Goal: Task Accomplishment & Management: Use online tool/utility

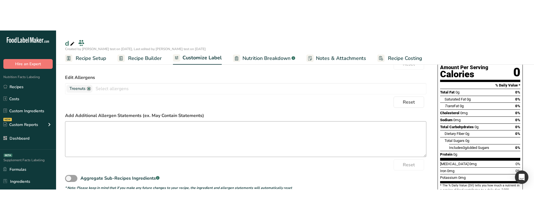
scroll to position [46, 0]
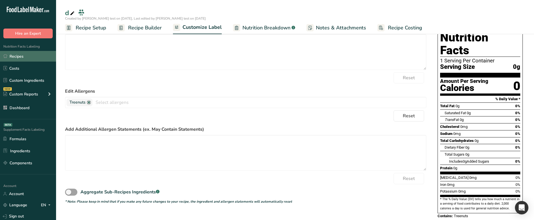
click at [31, 59] on link "Recipes" at bounding box center [28, 56] width 56 height 11
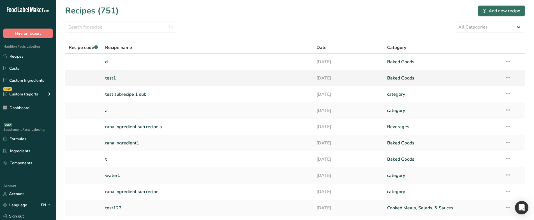
click at [121, 77] on link "test1" at bounding box center [207, 78] width 205 height 12
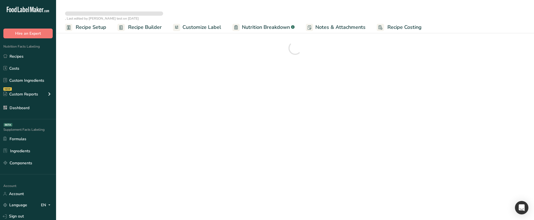
click at [196, 30] on span "Customize Label" at bounding box center [202, 28] width 39 height 8
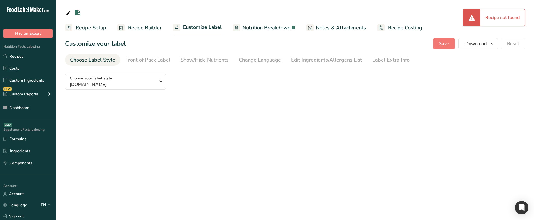
click at [149, 31] on div "Recipe Setup Recipe Builder Customize Label Nutrition Breakdown .a-a{fill:#3473…" at bounding box center [295, 68] width 478 height 79
click at [149, 31] on span "Recipe Builder" at bounding box center [145, 28] width 34 height 8
click at [51, 56] on link "Recipes" at bounding box center [28, 56] width 56 height 11
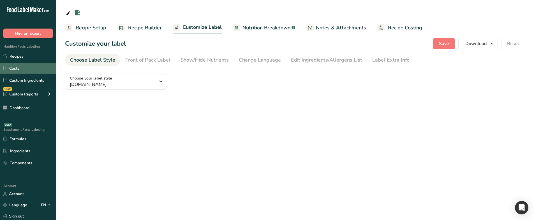
click at [42, 66] on link "Costs" at bounding box center [28, 68] width 56 height 11
click at [22, 105] on link "Sign out" at bounding box center [28, 217] width 56 height 10
drag, startPoint x: 254, startPoint y: 220, endPoint x: 245, endPoint y: 220, distance: 8.7
click at [252, 105] on main "Recipe Setup Recipe Builder Customize Label Nutrition Breakdown .a-a{fill:#3473…" at bounding box center [267, 110] width 534 height 220
